Goal: Navigation & Orientation: Find specific page/section

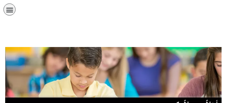
click at [165, 43] on div at bounding box center [114, 86] width 228 height 88
click at [222, 12] on div at bounding box center [199, 11] width 57 height 22
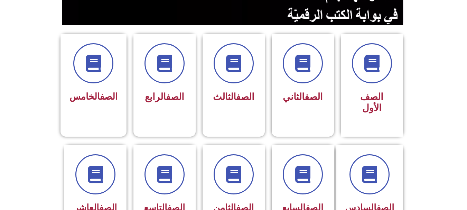
scroll to position [168, 0]
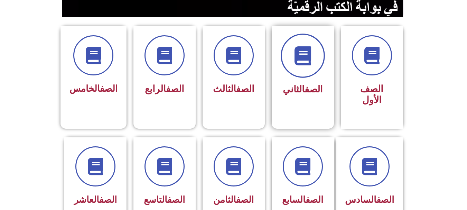
click at [228, 67] on span at bounding box center [303, 56] width 44 height 44
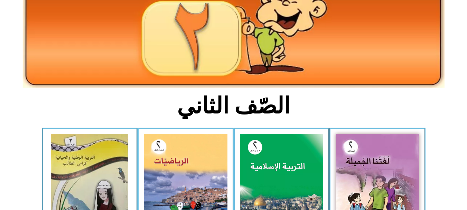
scroll to position [165, 0]
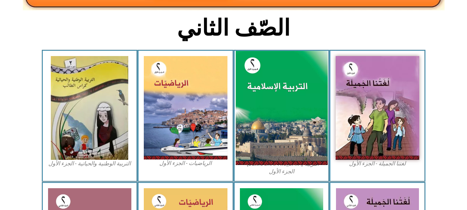
click at [297, 122] on img at bounding box center [281, 108] width 92 height 114
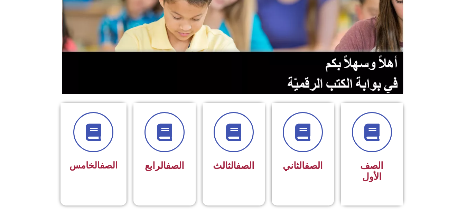
scroll to position [160, 0]
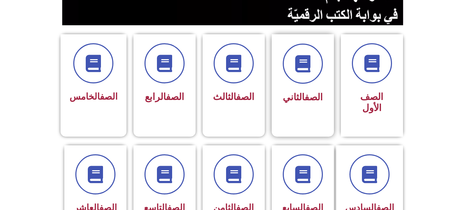
click at [326, 67] on div "الصف الثاني" at bounding box center [303, 80] width 62 height 92
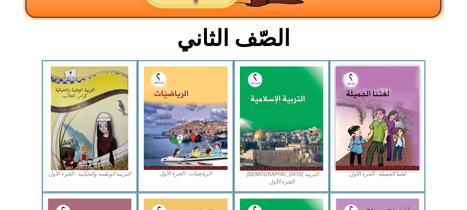
scroll to position [154, 0]
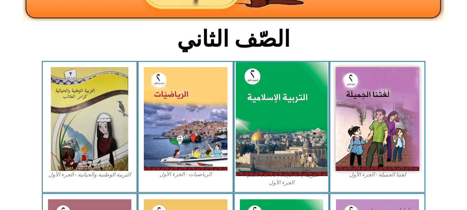
click at [282, 85] on img at bounding box center [281, 119] width 92 height 114
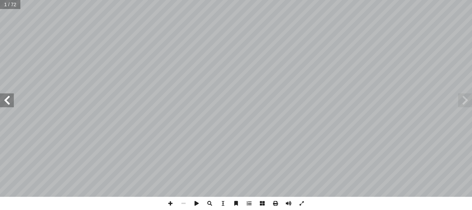
click at [4, 103] on span at bounding box center [7, 100] width 14 height 14
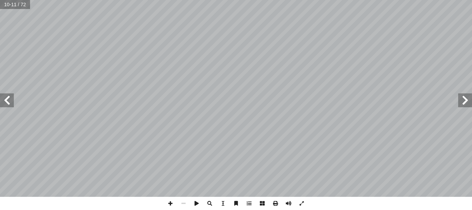
click at [4, 103] on span at bounding box center [7, 100] width 14 height 14
click at [7, 100] on span at bounding box center [7, 100] width 14 height 14
click at [210, 206] on span at bounding box center [209, 203] width 13 height 13
